Goal: Entertainment & Leisure: Consume media (video, audio)

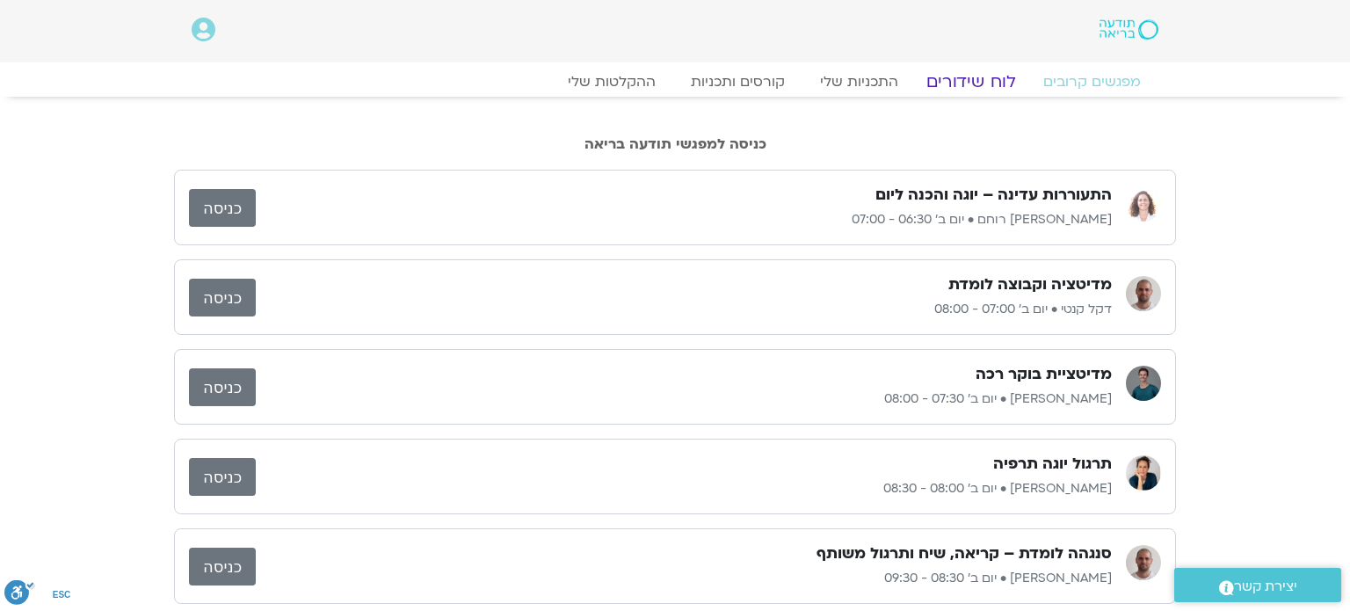
click at [965, 79] on link "לוח שידורים" at bounding box center [971, 81] width 132 height 21
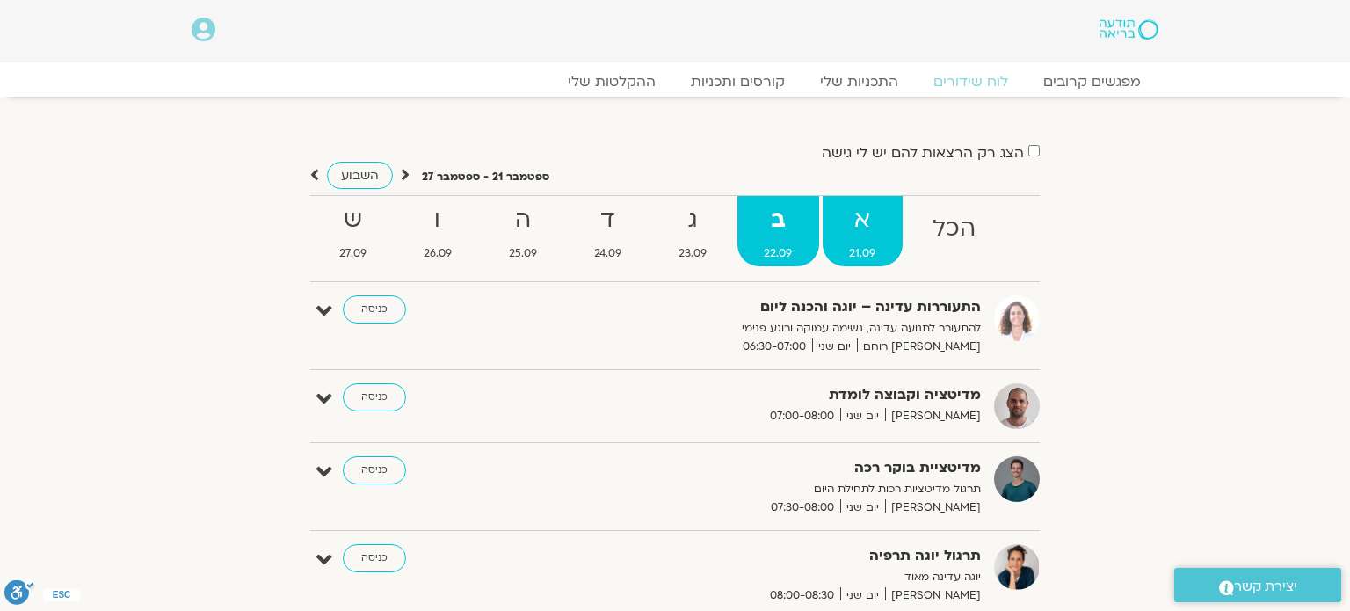
click at [855, 240] on link "א 21.09" at bounding box center [863, 231] width 80 height 70
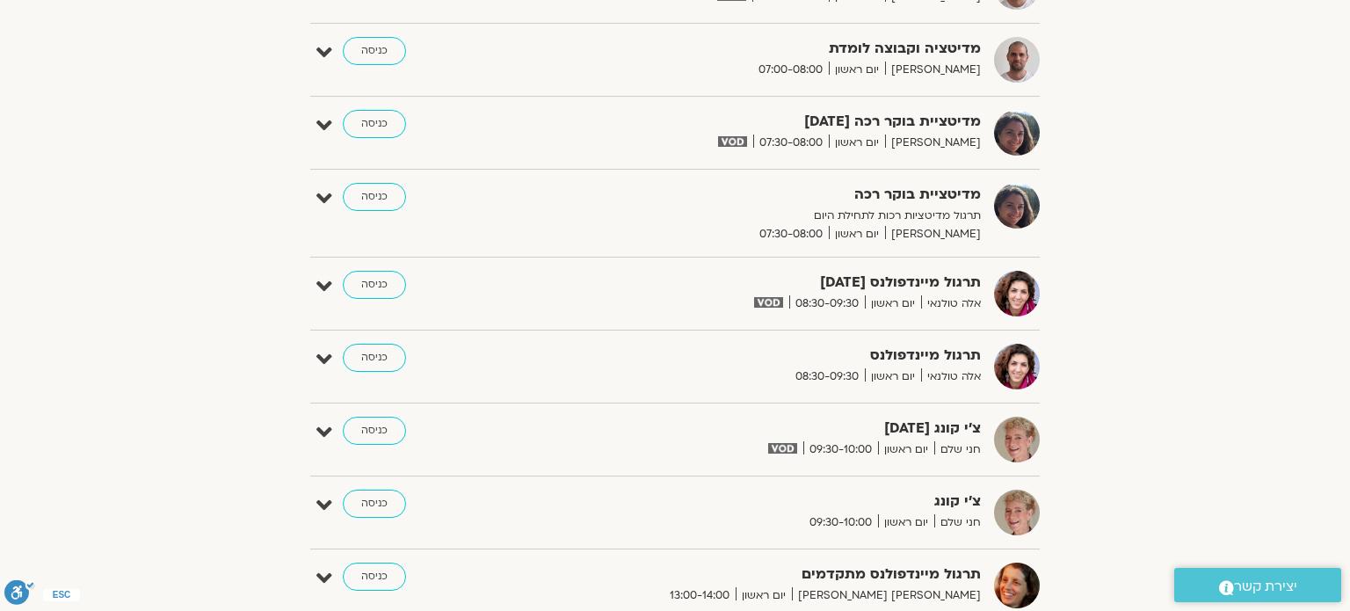
scroll to position [457, 0]
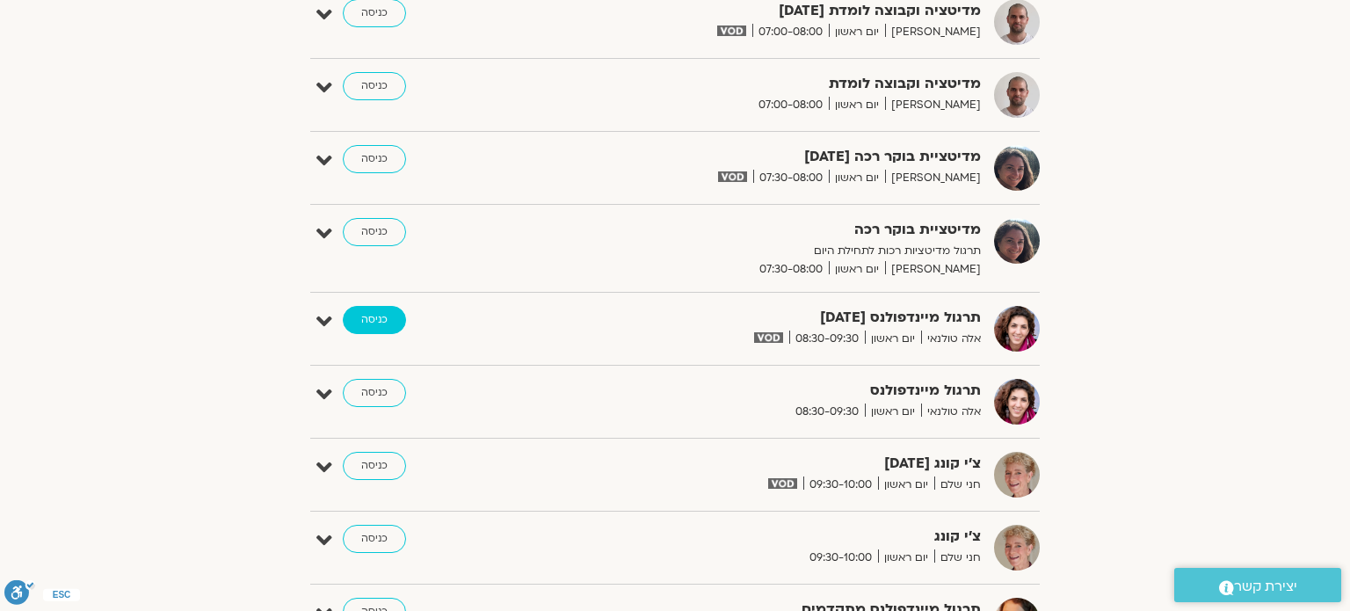
click at [376, 314] on link "כניסה" at bounding box center [374, 320] width 63 height 28
